Goal: Task Accomplishment & Management: Manage account settings

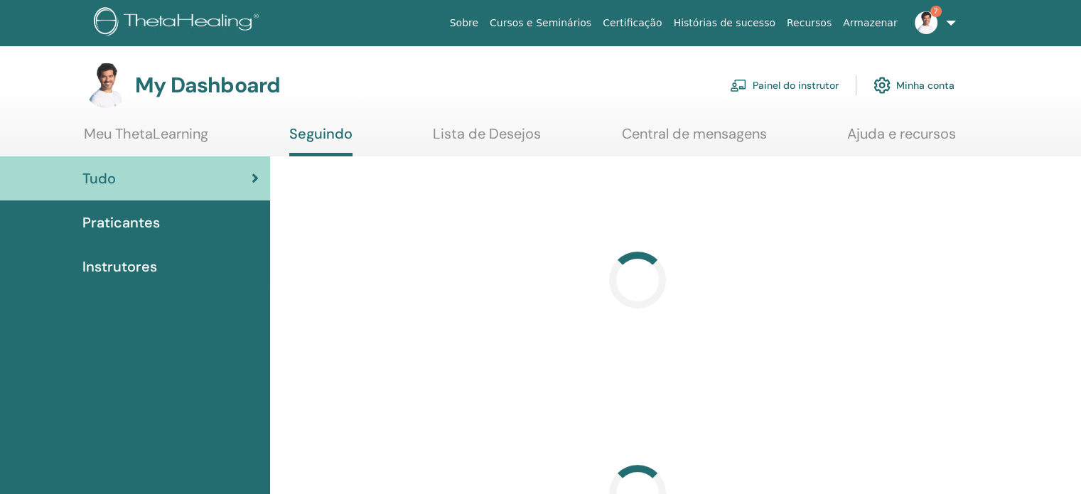
click at [783, 89] on link "Painel do instrutor" at bounding box center [784, 85] width 109 height 31
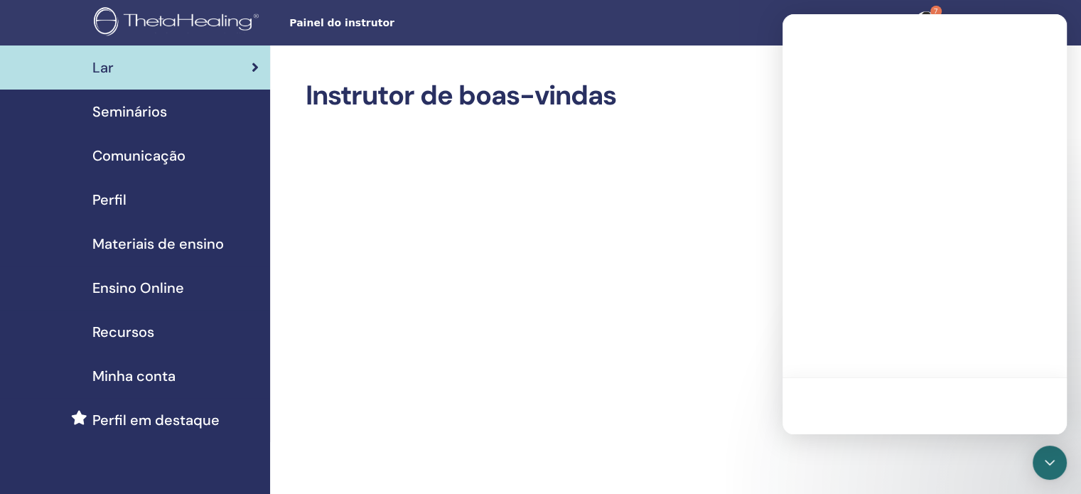
click at [660, 107] on h2 "Instrutor de boas-vindas" at bounding box center [630, 96] width 648 height 33
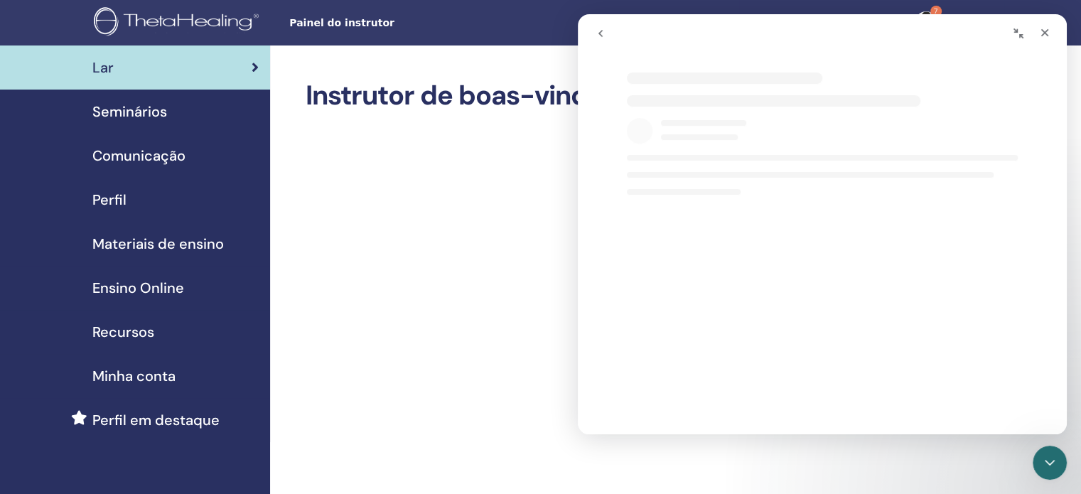
select select "**"
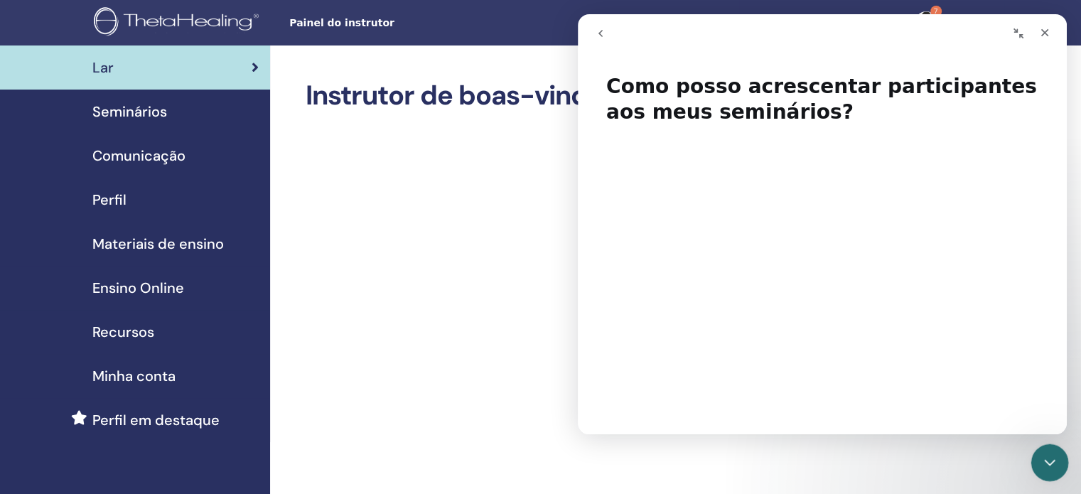
click at [1054, 464] on icon "Encerramento do Messenger da Intercom" at bounding box center [1047, 460] width 17 height 17
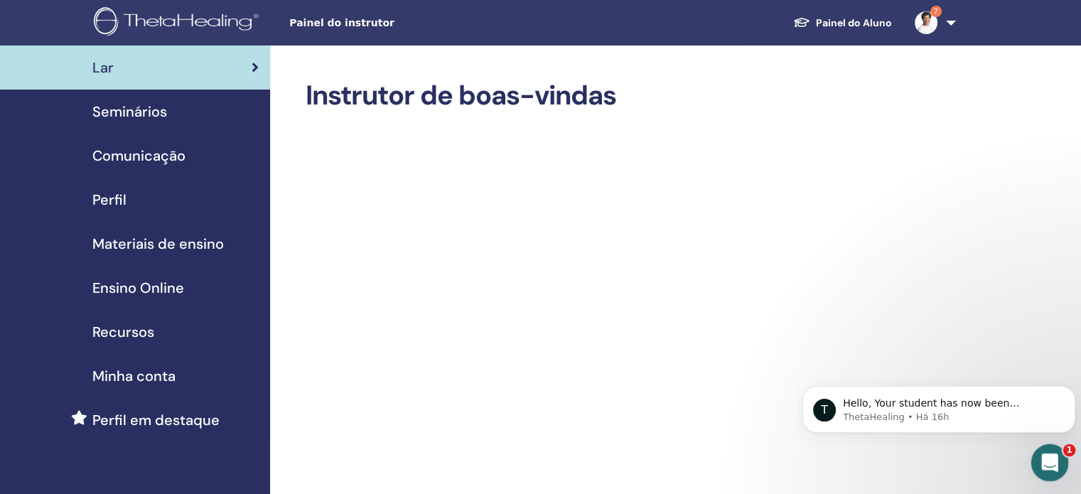
click at [1054, 464] on icon "Abertura do Messenger da Intercom" at bounding box center [1048, 460] width 23 height 23
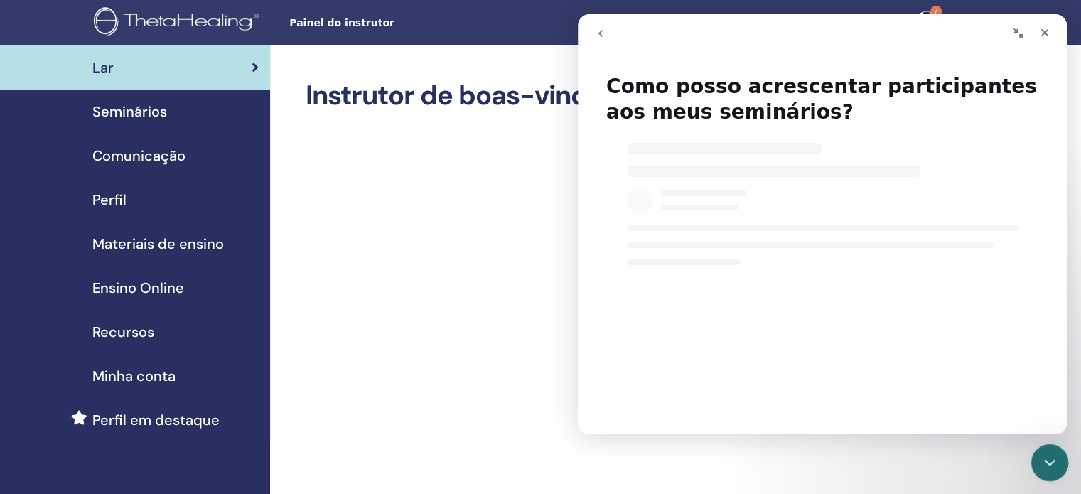
select select "**"
click at [607, 33] on button "go back" at bounding box center [600, 33] width 27 height 27
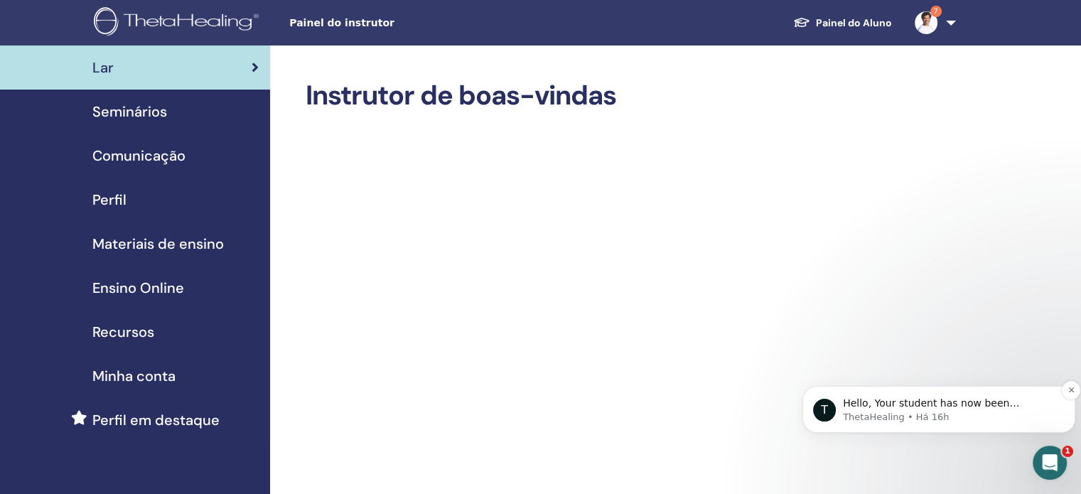
click at [1041, 415] on p "ThetaHealing • Há 16h" at bounding box center [950, 417] width 215 height 13
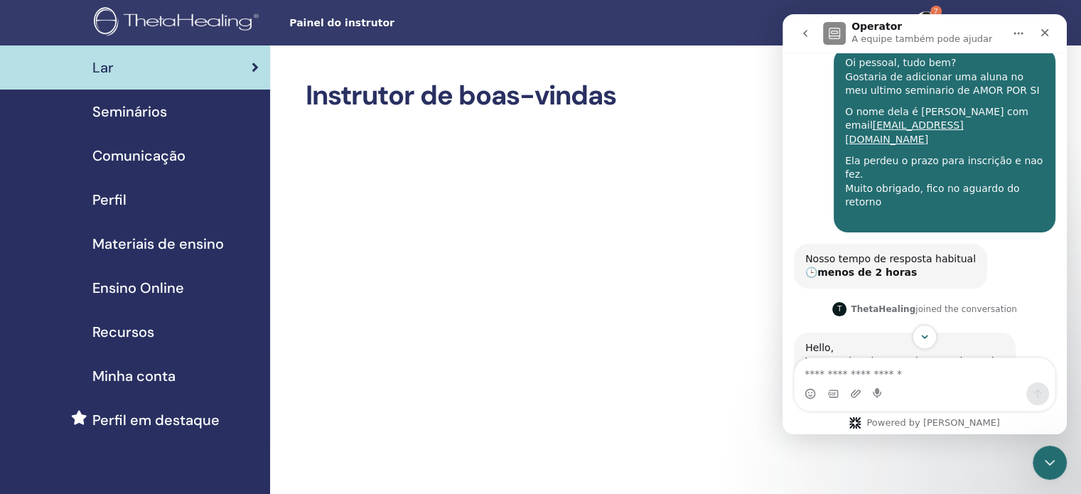
scroll to position [363, 0]
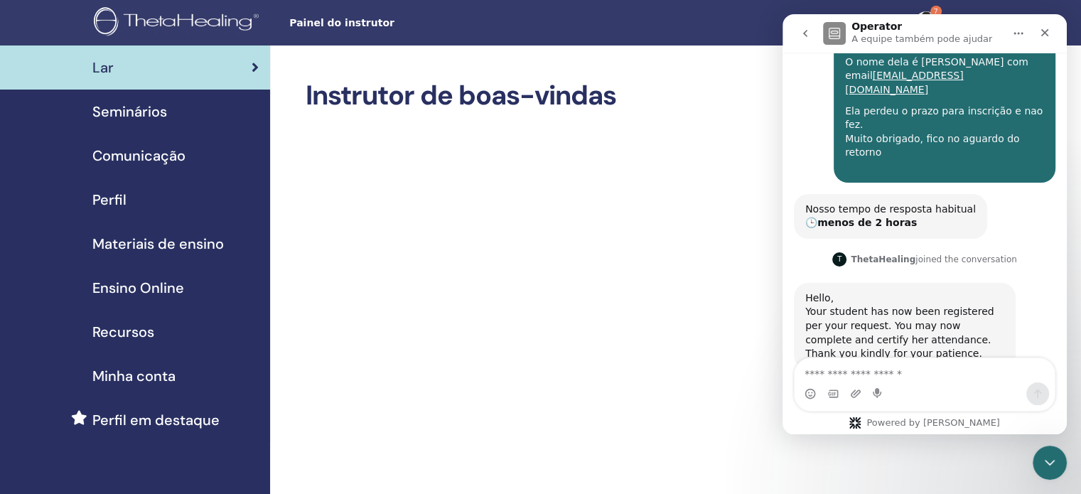
click at [922, 373] on textarea "Envie uma mensagem..." at bounding box center [925, 370] width 260 height 24
type textarea "*"
drag, startPoint x: 897, startPoint y: 382, endPoint x: 791, endPoint y: 397, distance: 107.7
click at [791, 397] on div "**********" at bounding box center [925, 385] width 284 height 54
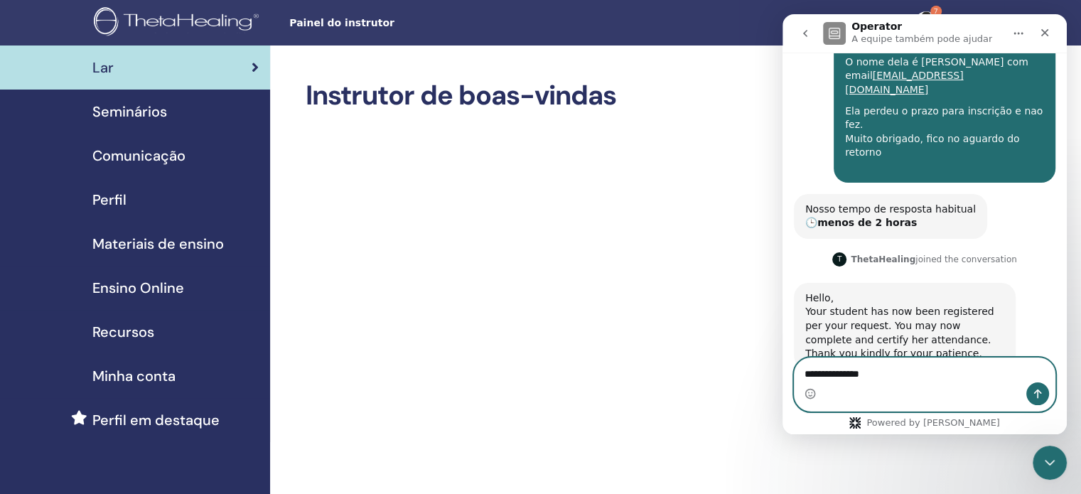
drag, startPoint x: 890, startPoint y: 376, endPoint x: 720, endPoint y: 361, distance: 170.6
click at [783, 361] on html "Operator A equipe também pode ajudar You have a new login experience! Thetaheal…" at bounding box center [925, 224] width 284 height 420
paste textarea "*****"
type textarea "**********"
click at [1034, 392] on icon "Enviar uma mensagem" at bounding box center [1037, 393] width 11 height 11
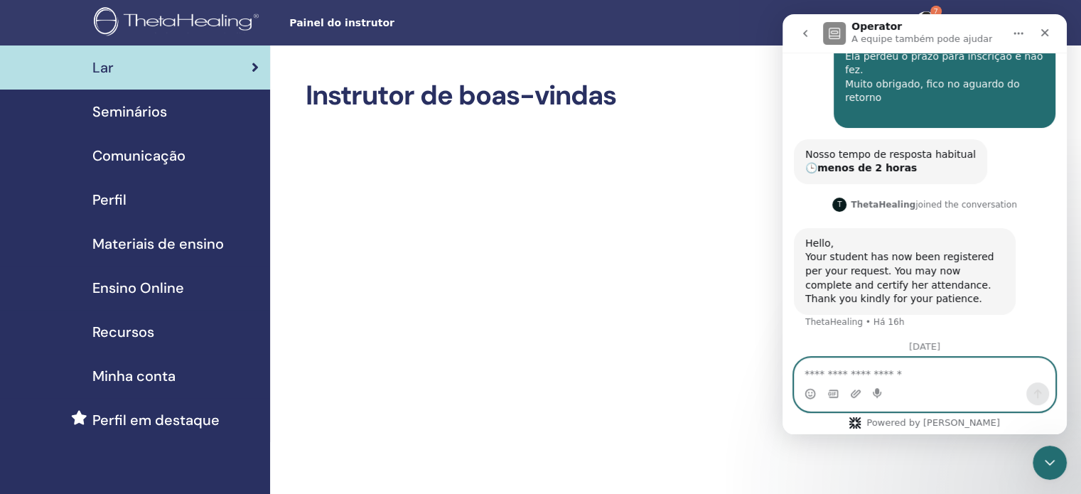
scroll to position [444, 0]
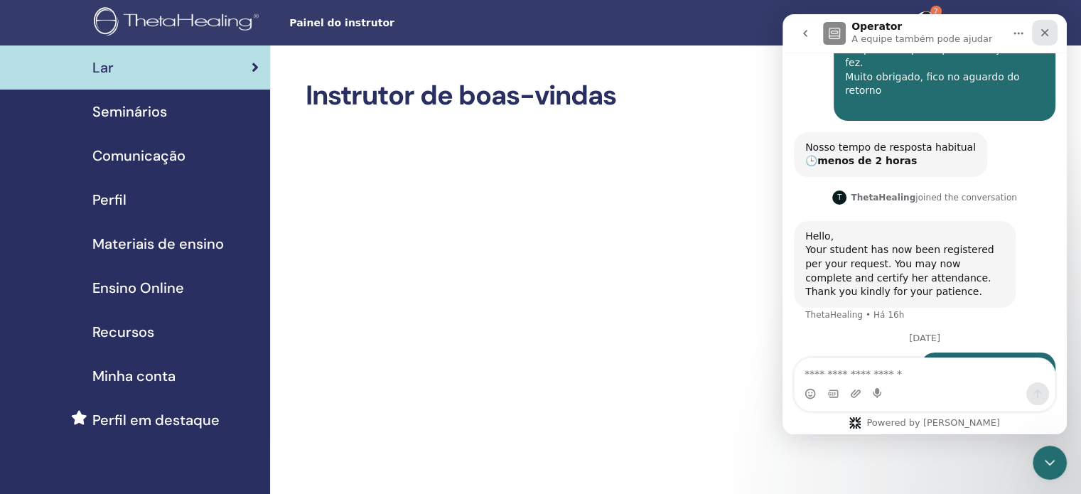
click at [1053, 36] on div "Fechar" at bounding box center [1045, 33] width 26 height 26
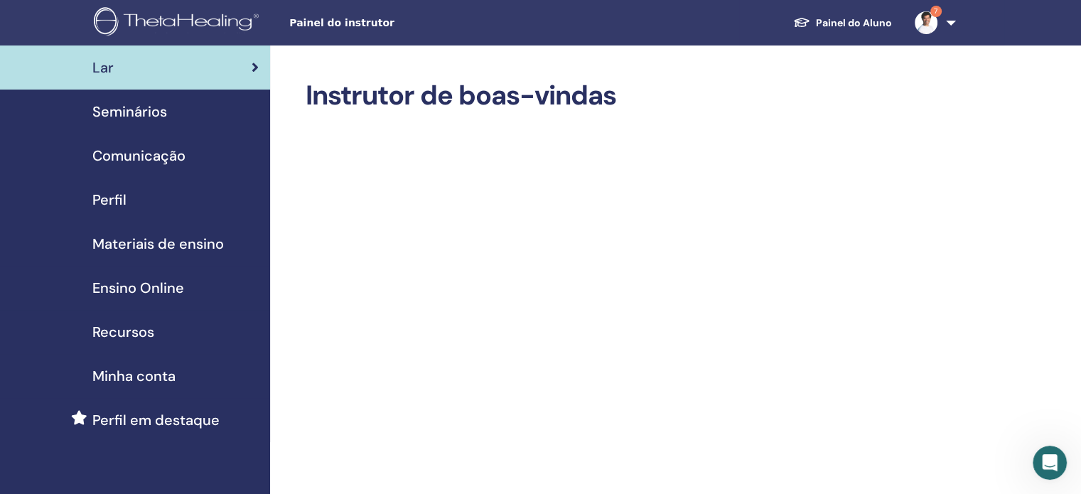
click at [156, 105] on span "Seminários" at bounding box center [129, 111] width 75 height 21
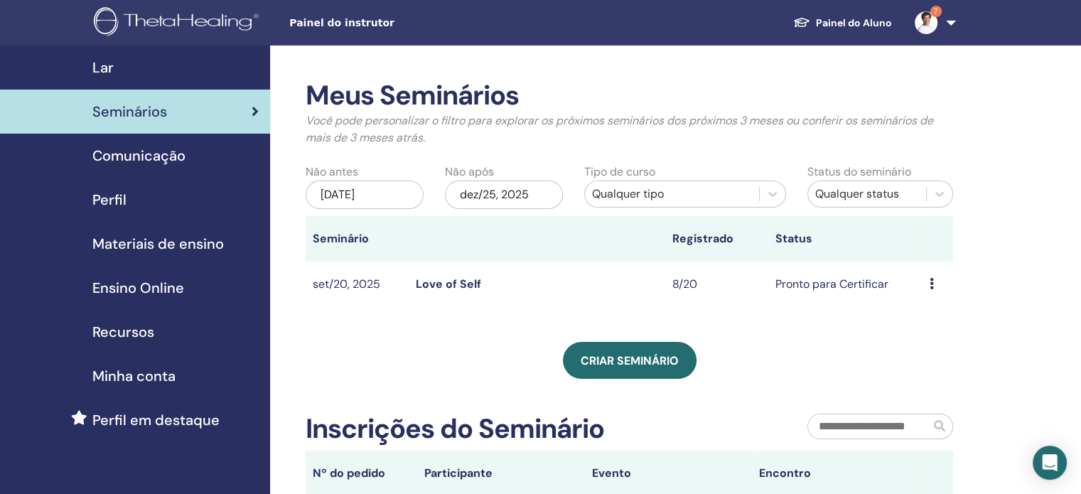
click at [418, 282] on link "Love of Self" at bounding box center [448, 284] width 65 height 15
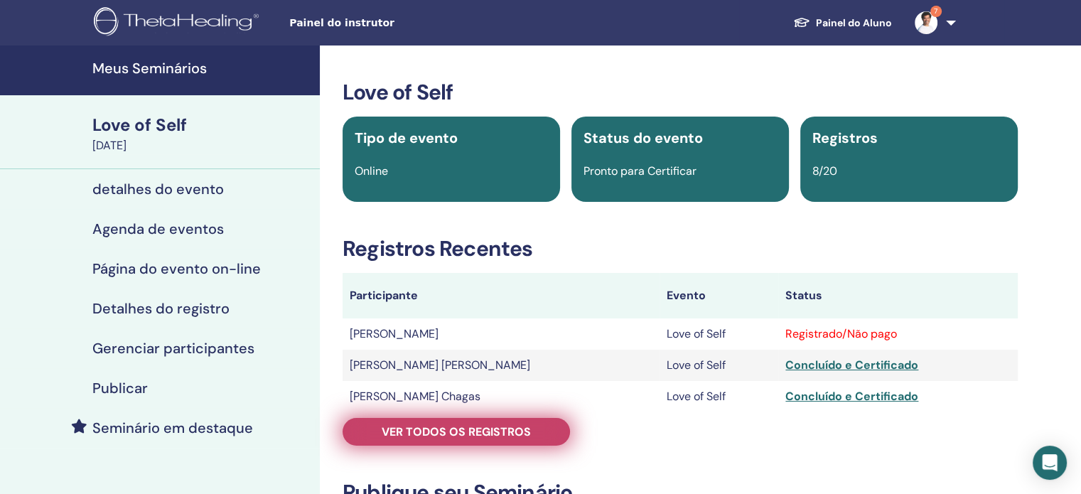
click at [486, 429] on span "Ver todos os registros" at bounding box center [456, 431] width 149 height 15
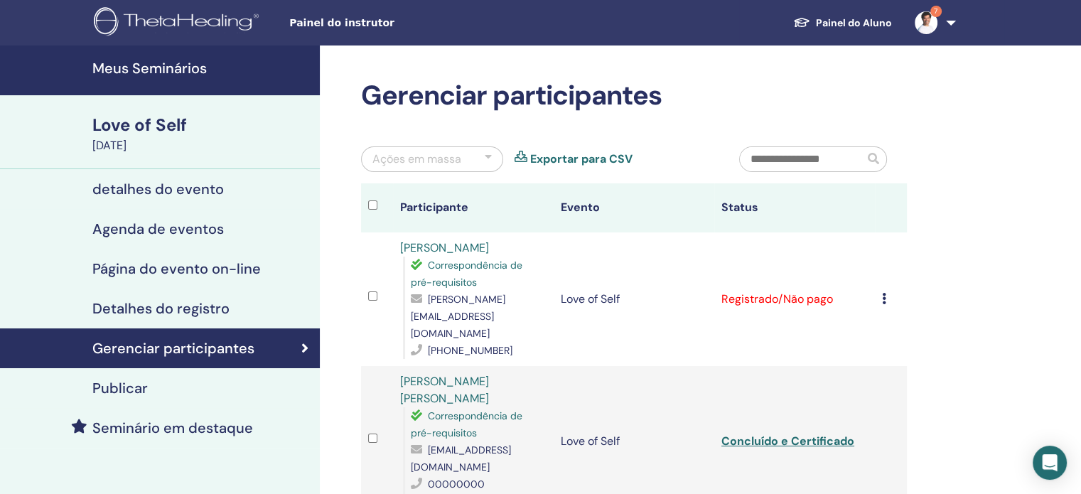
click at [884, 293] on icon at bounding box center [884, 298] width 4 height 11
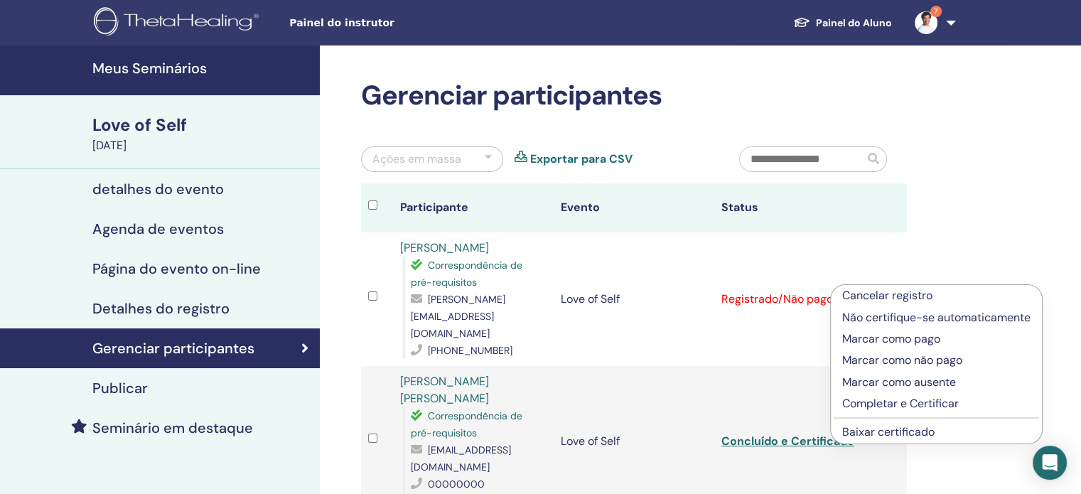
click at [910, 400] on p "Completar e Certificar" at bounding box center [936, 403] width 188 height 17
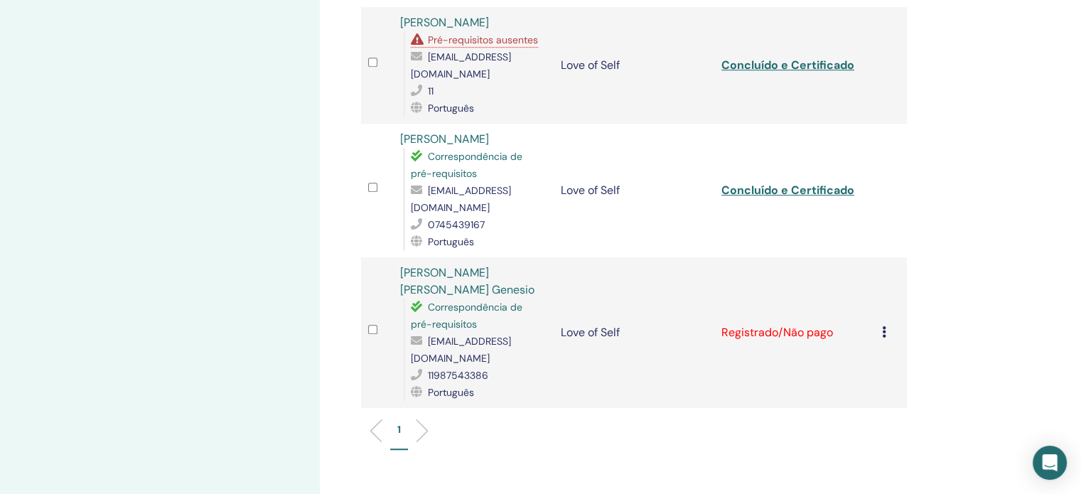
scroll to position [924, 0]
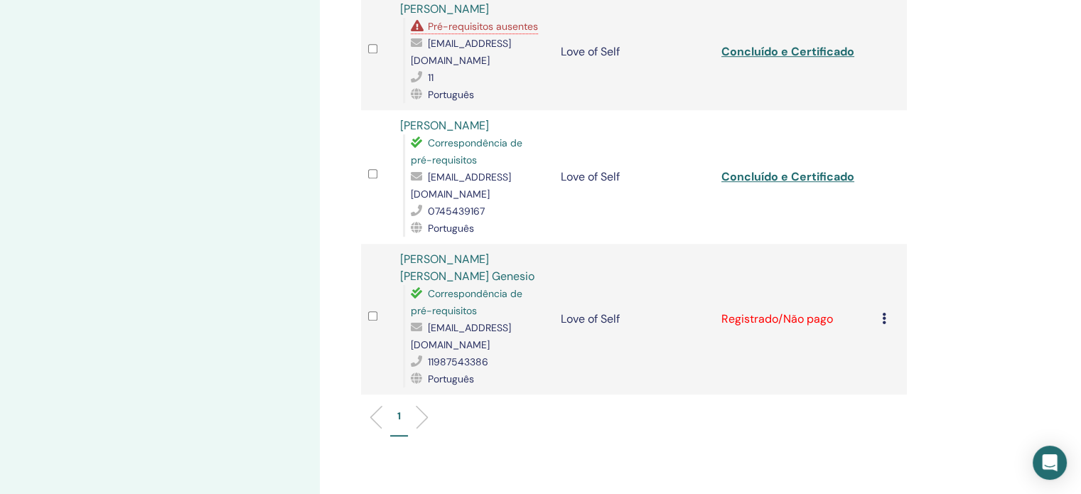
click at [882, 313] on icon at bounding box center [884, 318] width 4 height 11
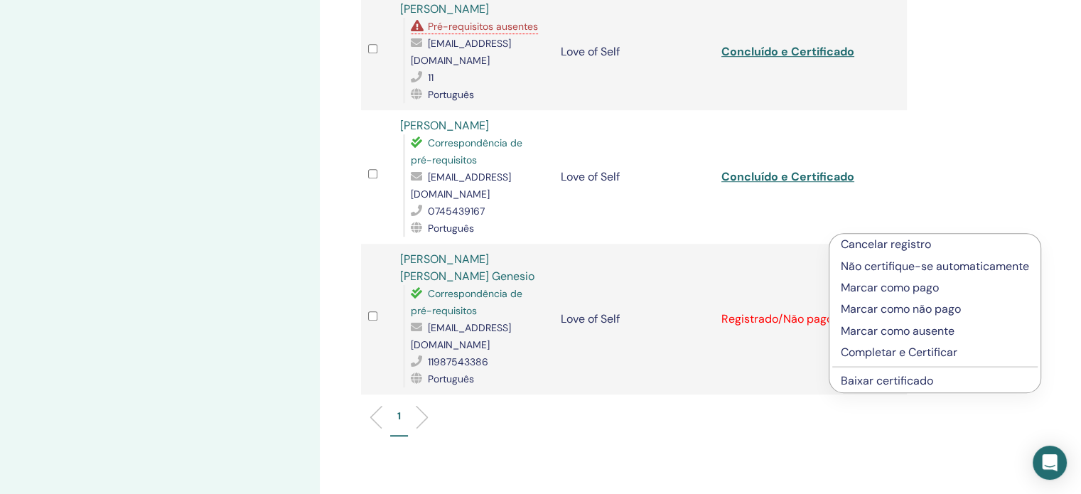
click at [898, 352] on p "Completar e Certificar" at bounding box center [935, 352] width 188 height 17
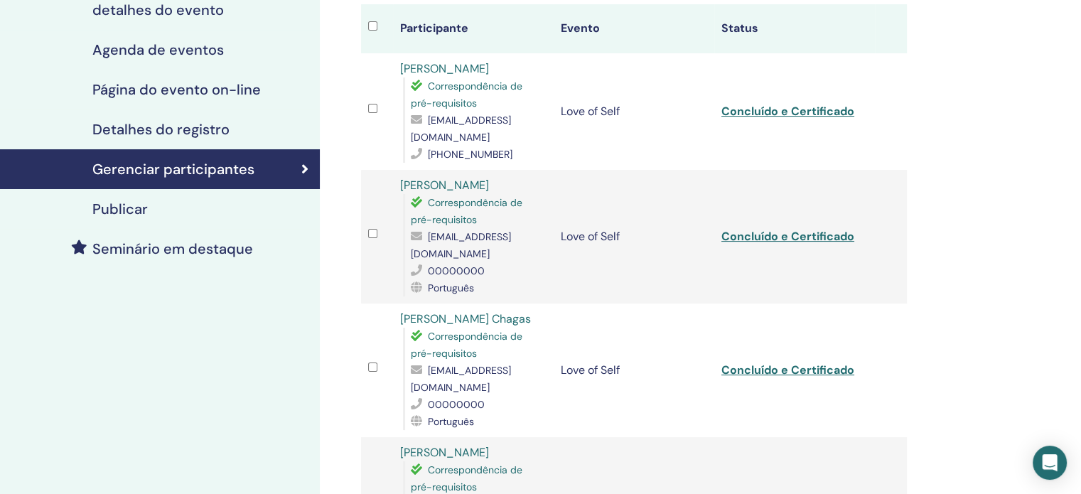
scroll to position [71, 0]
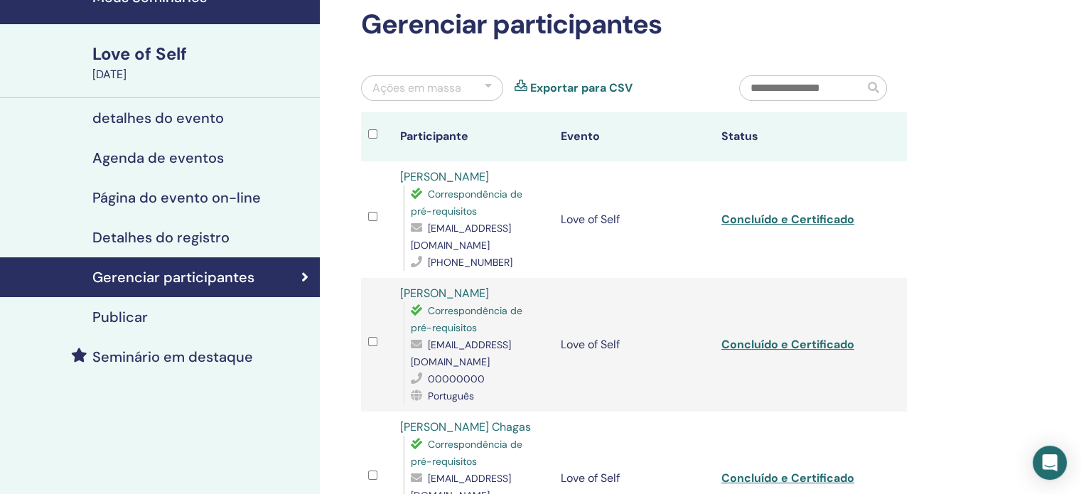
click at [562, 85] on link "Exportar para CSV" at bounding box center [581, 88] width 102 height 17
click at [801, 212] on link "Concluído e Certificado" at bounding box center [788, 219] width 133 height 15
click at [459, 77] on div "Ações em massa" at bounding box center [432, 88] width 142 height 26
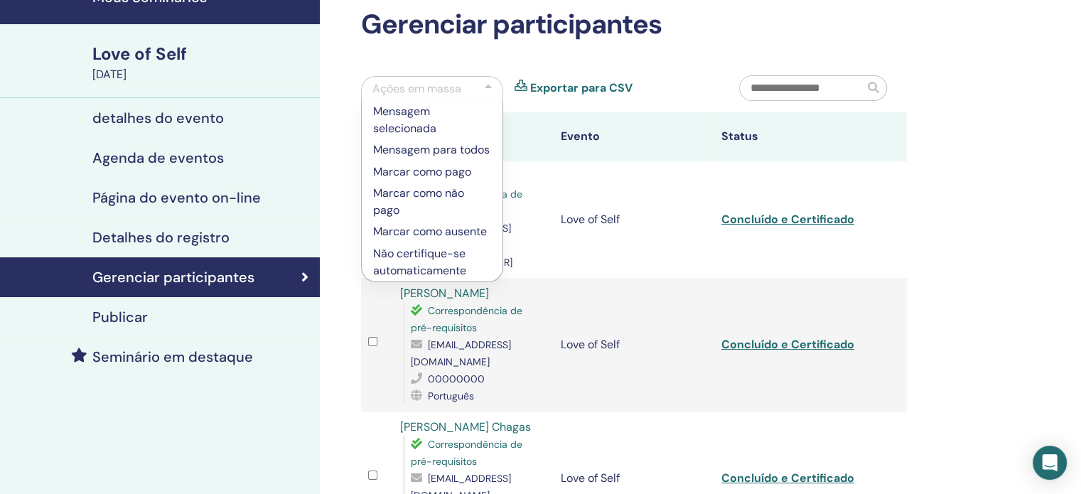
click at [719, 94] on div "Ações em massa Mensagem selecionada Mensagem para todos Marcar como pago Marcar…" at bounding box center [539, 93] width 378 height 37
click at [668, 140] on th "Evento" at bounding box center [634, 136] width 161 height 49
click at [846, 180] on td "Concluído e Certificado" at bounding box center [794, 219] width 161 height 117
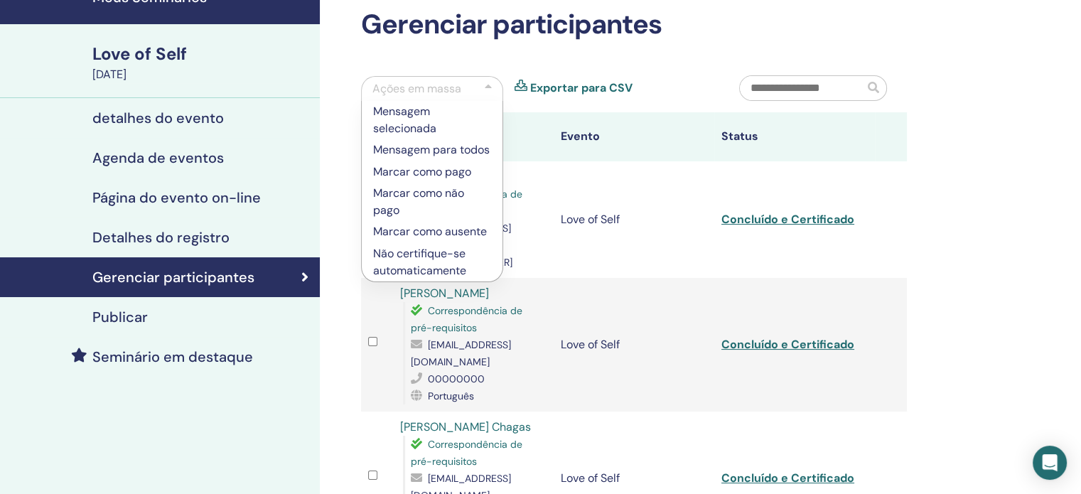
click at [805, 178] on td "Concluído e Certificado" at bounding box center [794, 219] width 161 height 117
click at [828, 337] on link "Concluído e Certificado" at bounding box center [788, 344] width 133 height 15
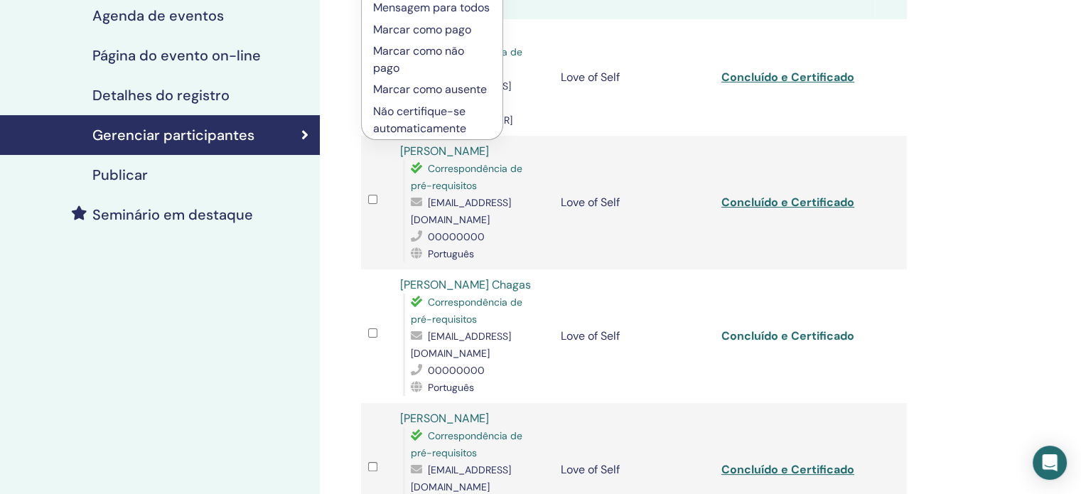
scroll to position [284, 0]
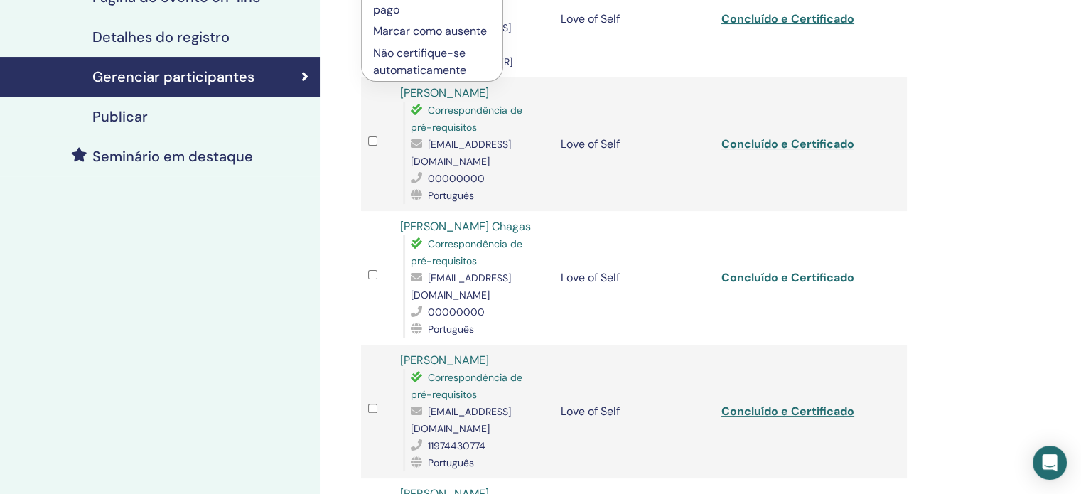
click at [810, 318] on tbody "Mariana Rodrigues Correspondência de pré-requisitos mary.rodrigz@icloud.com +55…" at bounding box center [634, 478] width 546 height 1035
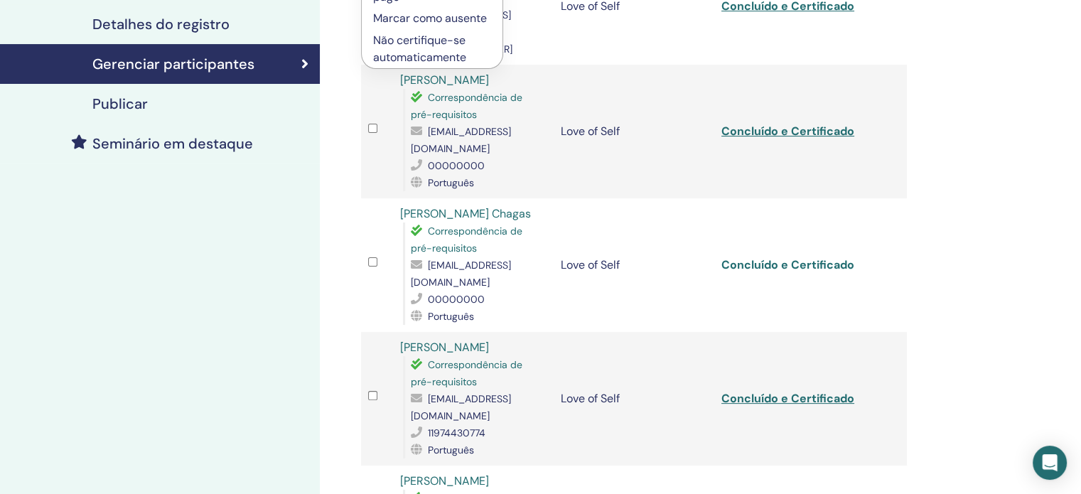
click at [798, 257] on link "Concluído e Certificado" at bounding box center [788, 264] width 133 height 15
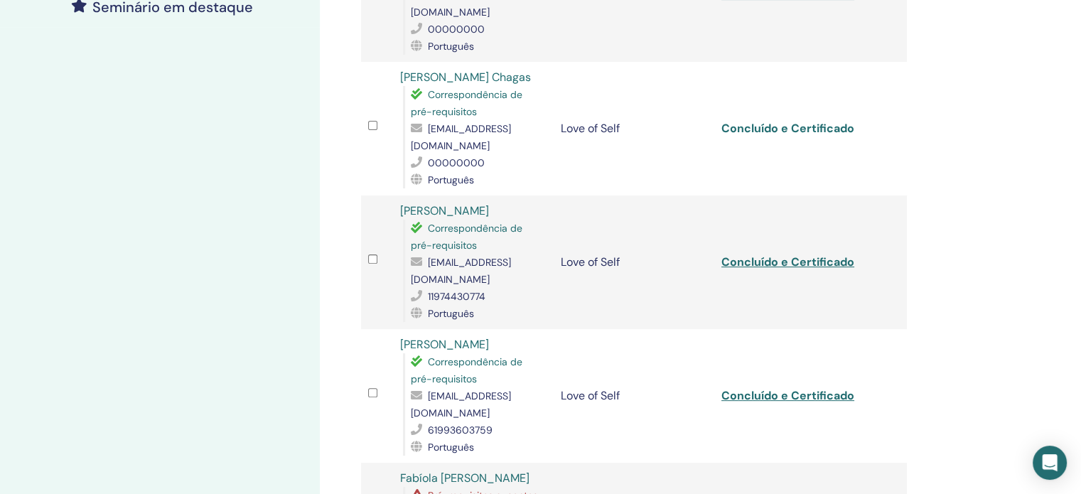
scroll to position [427, 0]
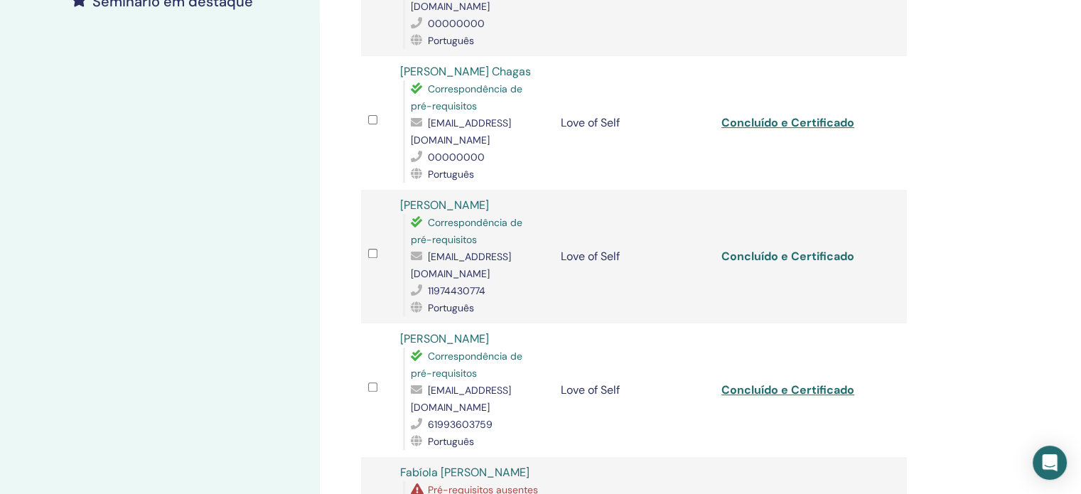
click at [802, 249] on link "Concluído e Certificado" at bounding box center [788, 256] width 133 height 15
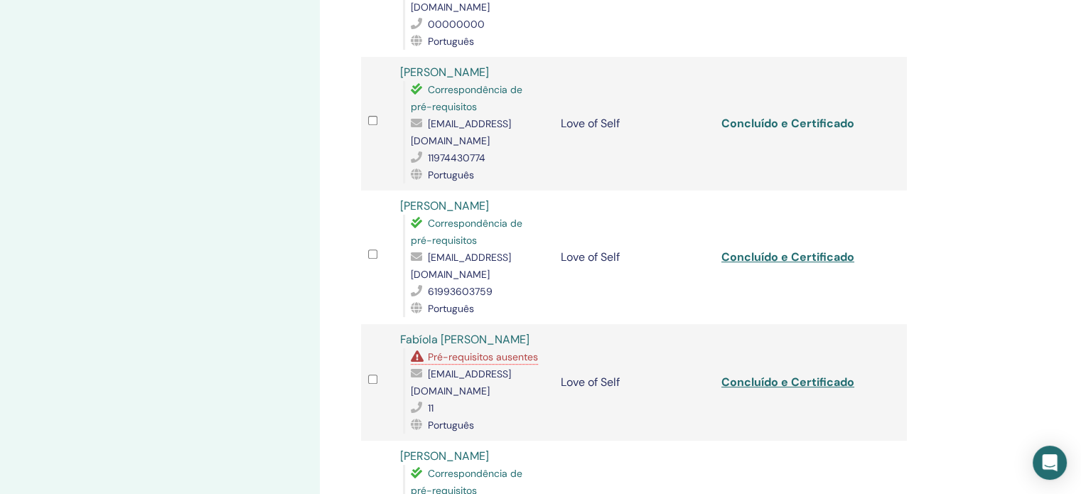
scroll to position [569, 0]
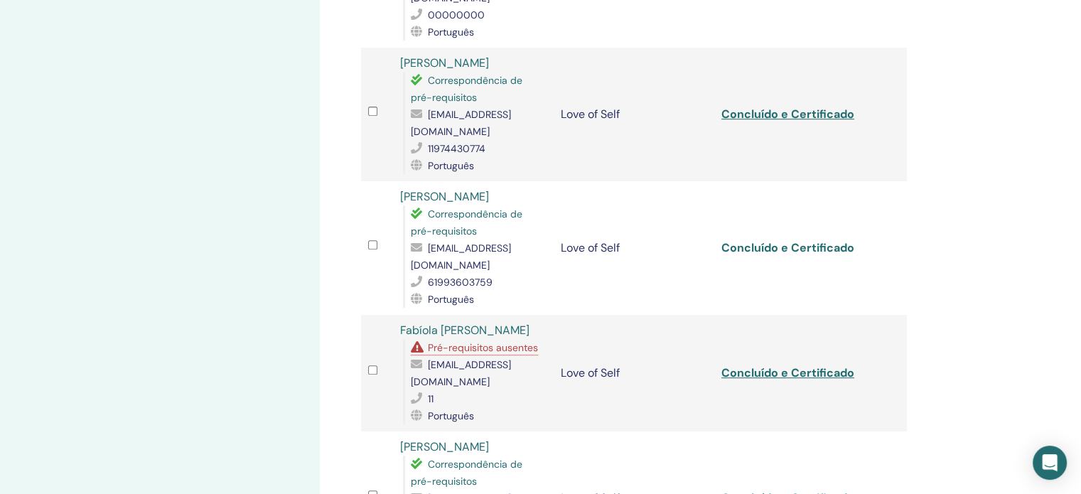
click at [808, 240] on link "Concluído e Certificado" at bounding box center [788, 247] width 133 height 15
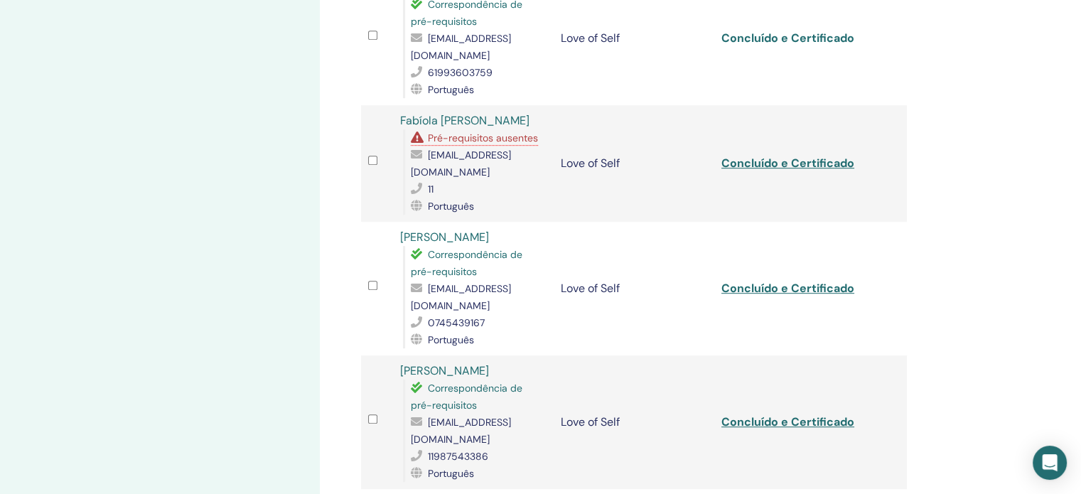
scroll to position [782, 0]
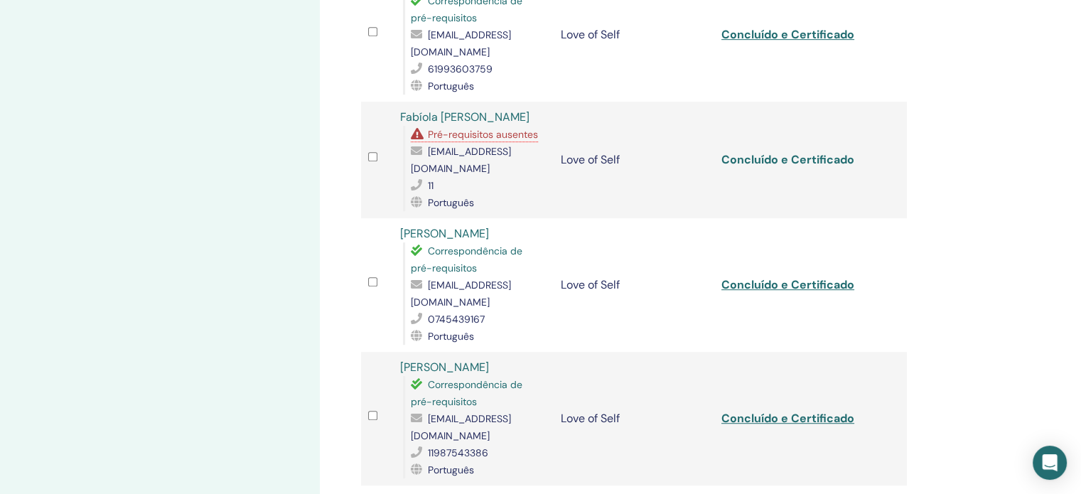
click at [793, 152] on link "Concluído e Certificado" at bounding box center [788, 159] width 133 height 15
click at [822, 277] on link "Concluído e Certificado" at bounding box center [788, 284] width 133 height 15
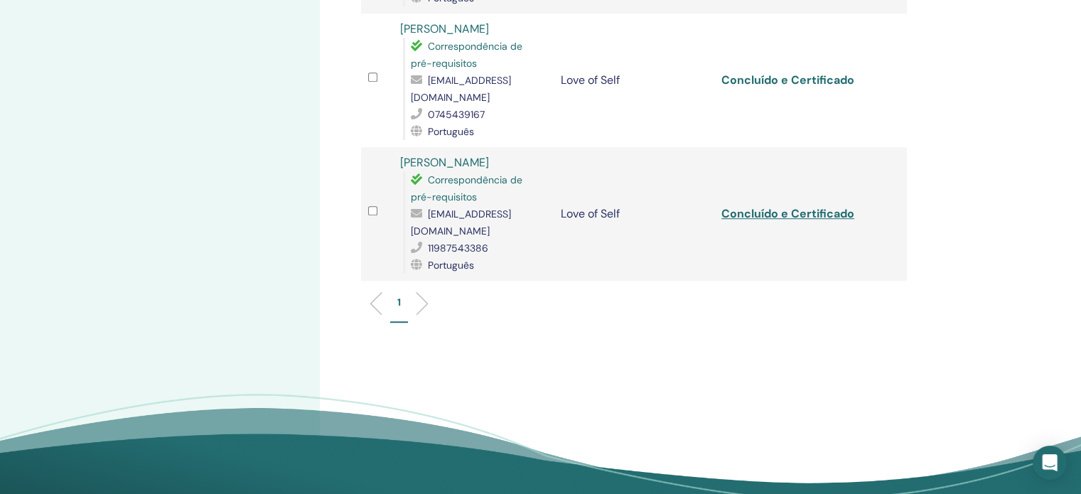
scroll to position [995, 0]
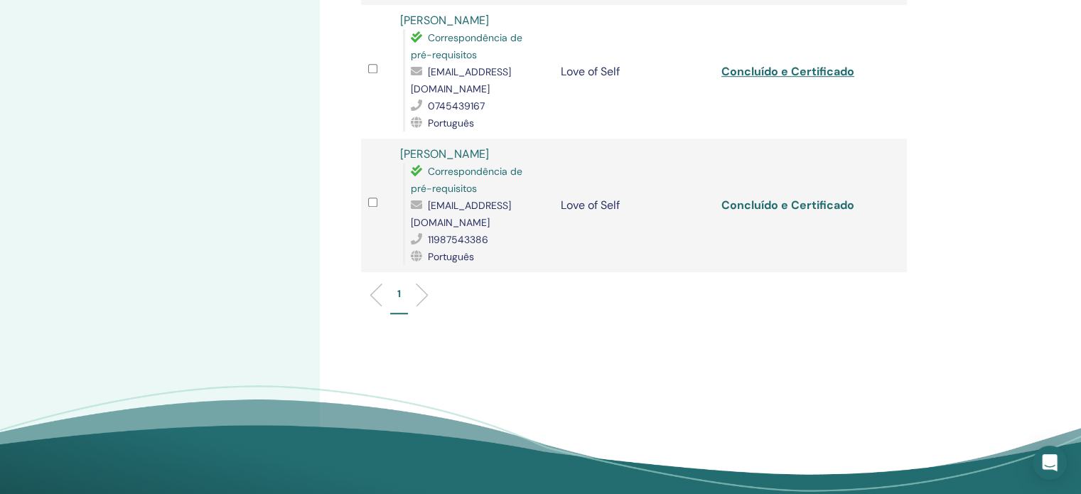
click at [796, 198] on link "Concluído e Certificado" at bounding box center [788, 205] width 133 height 15
